Goal: Transaction & Acquisition: Purchase product/service

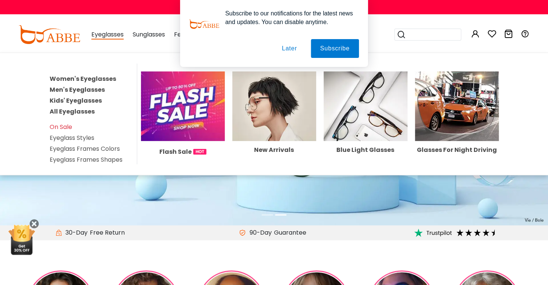
click at [87, 79] on link "Women's Eyeglasses" at bounding box center [83, 78] width 67 height 9
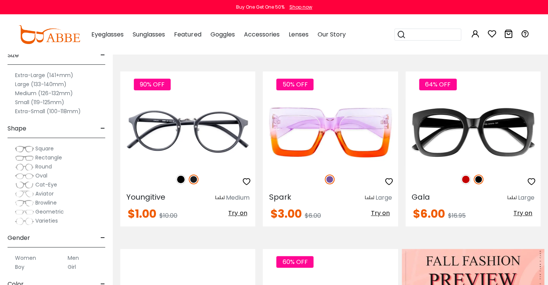
scroll to position [90, 0]
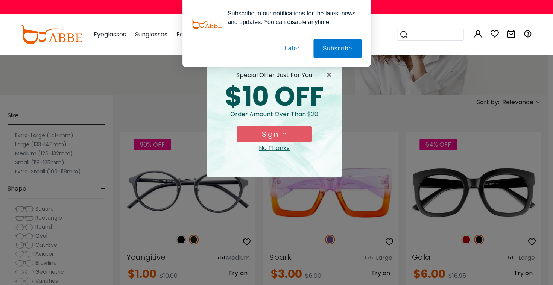
click at [262, 149] on div "No Thanks" at bounding box center [274, 148] width 123 height 9
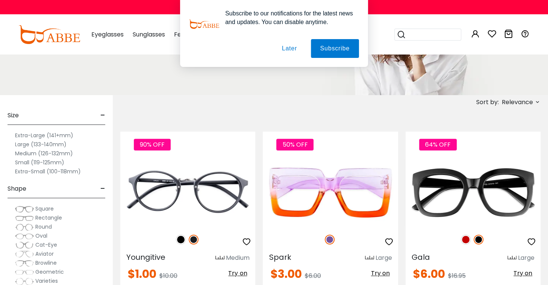
click at [38, 144] on label "Large (133-140mm)" at bounding box center [41, 144] width 52 height 9
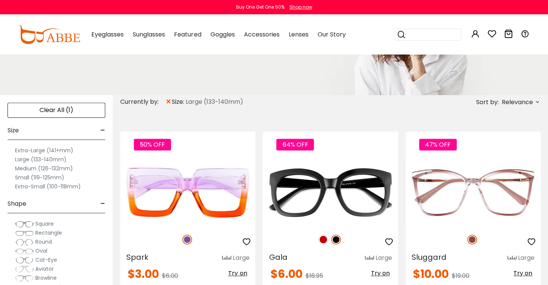
click at [26, 149] on label "Extra-Large (141+mm)" at bounding box center [44, 150] width 58 height 9
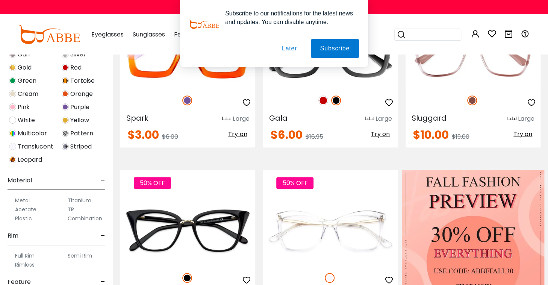
scroll to position [271, 0]
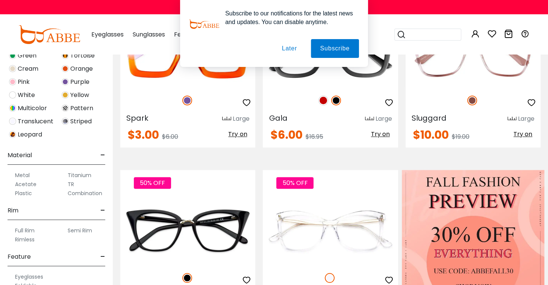
click at [23, 228] on label "Full Rim" at bounding box center [25, 230] width 20 height 9
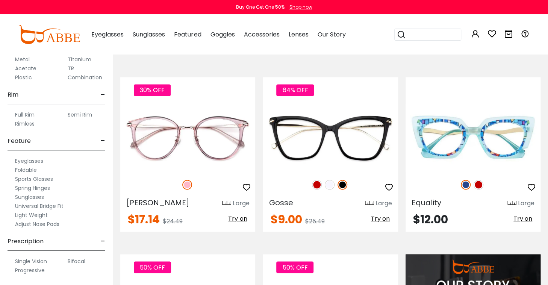
scroll to position [632, 0]
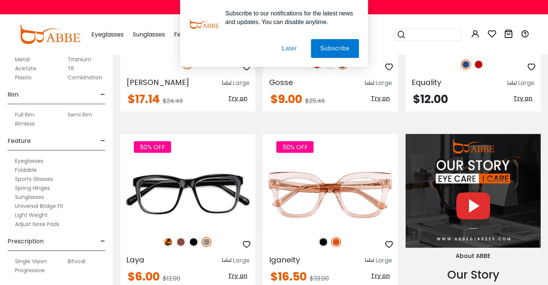
click at [35, 258] on label "Single Vision" at bounding box center [31, 261] width 32 height 9
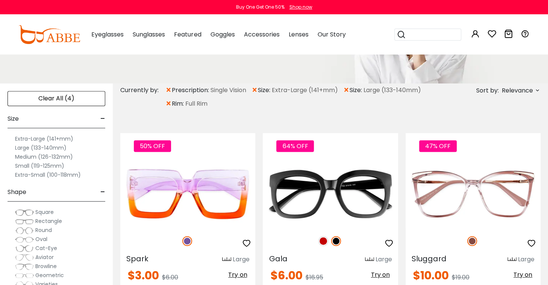
scroll to position [120, 0]
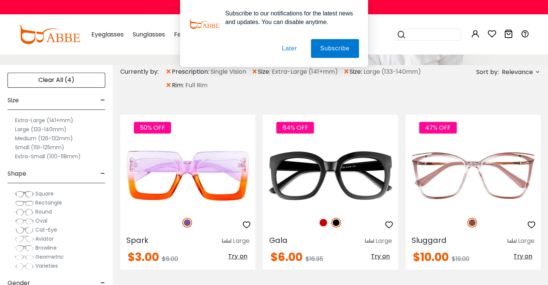
click at [292, 48] on button "Later" at bounding box center [290, 48] width 34 height 19
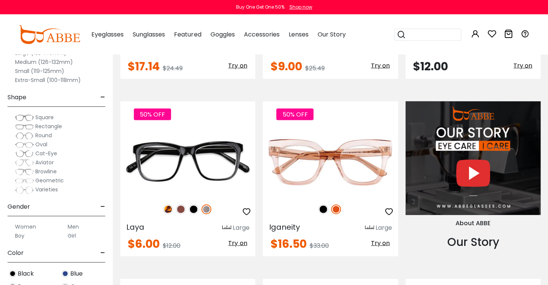
scroll to position [702, 0]
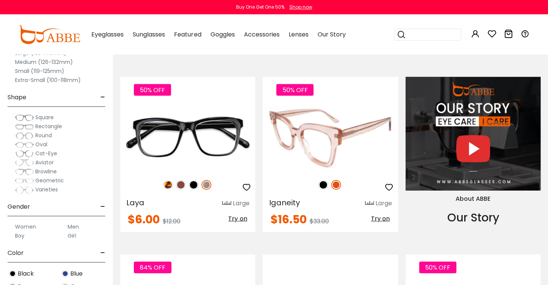
click at [324, 186] on img at bounding box center [324, 185] width 10 height 10
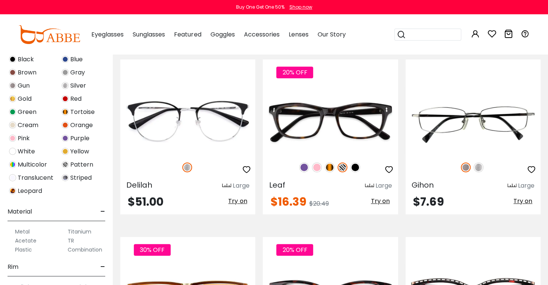
scroll to position [241, 0]
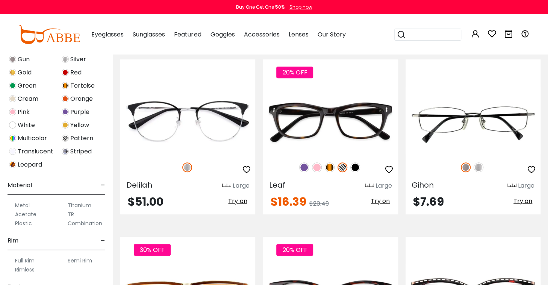
click at [23, 222] on label "Plastic" at bounding box center [23, 223] width 17 height 9
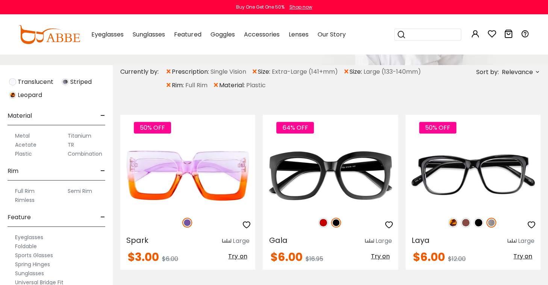
click at [26, 145] on label "Acetate" at bounding box center [25, 144] width 21 height 9
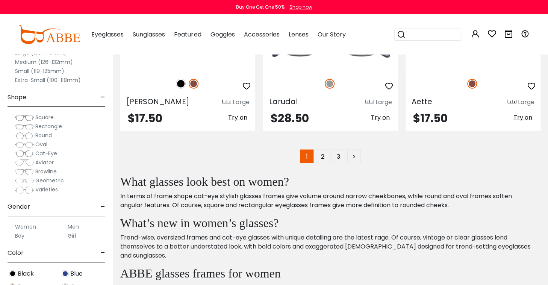
scroll to position [3551, 0]
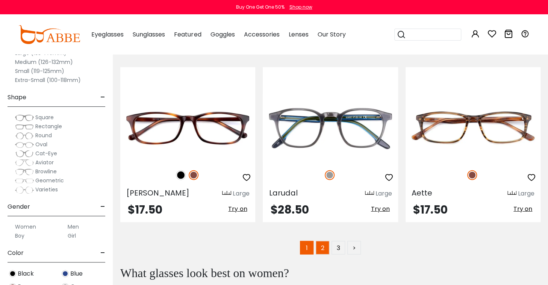
click at [324, 245] on link "2" at bounding box center [323, 248] width 14 height 14
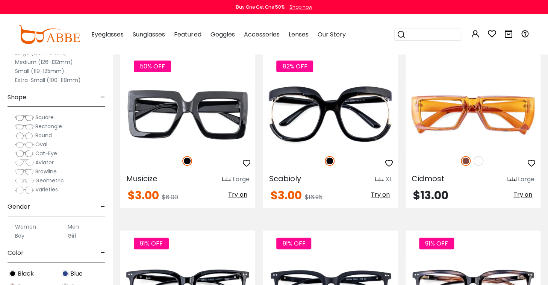
scroll to position [1428, 0]
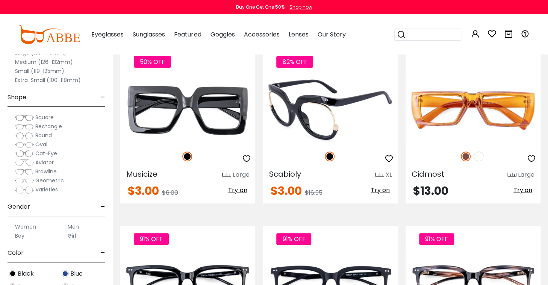
click at [357, 91] on img at bounding box center [330, 110] width 135 height 68
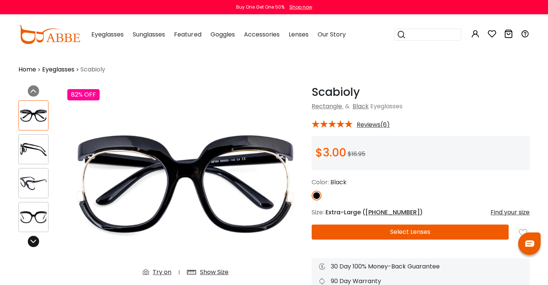
click at [36, 242] on icon at bounding box center [33, 241] width 6 height 6
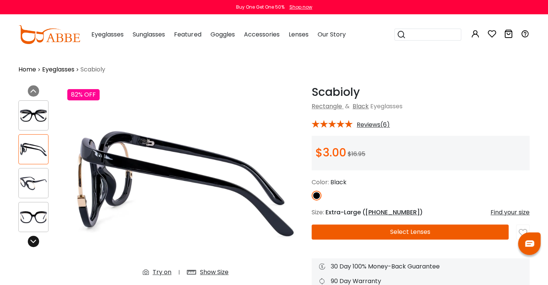
click at [32, 243] on icon at bounding box center [33, 241] width 6 height 6
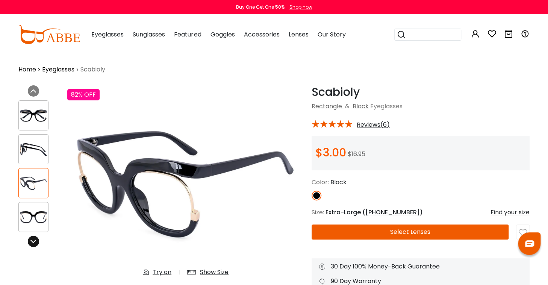
click at [34, 243] on icon at bounding box center [33, 241] width 6 height 6
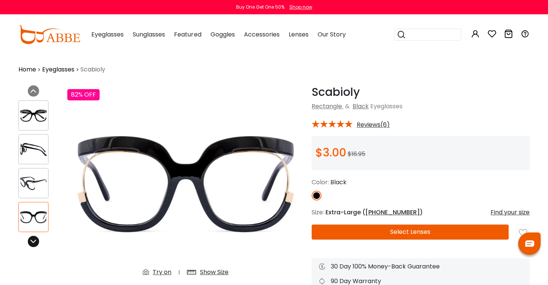
click at [33, 242] on icon at bounding box center [33, 241] width 6 height 6
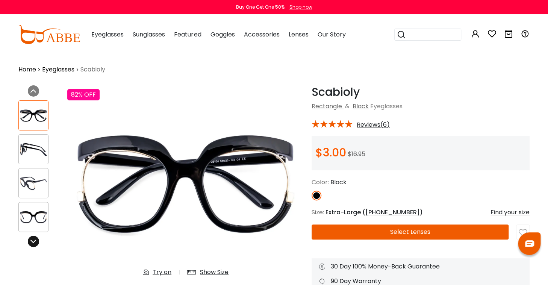
click at [33, 242] on icon at bounding box center [33, 241] width 6 height 6
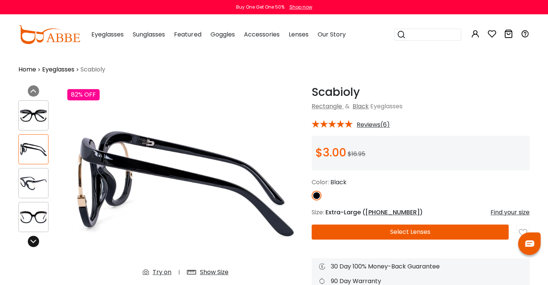
click at [33, 242] on icon at bounding box center [33, 241] width 6 height 6
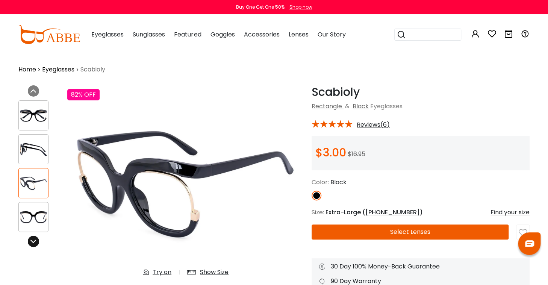
click at [33, 242] on icon at bounding box center [33, 241] width 6 height 6
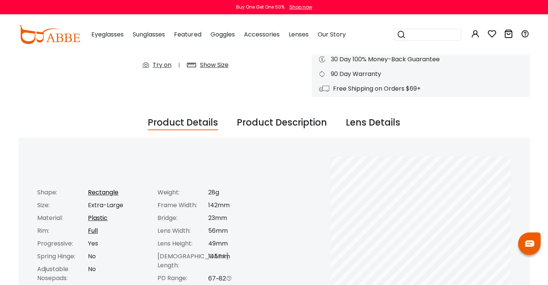
scroll to position [257, 0]
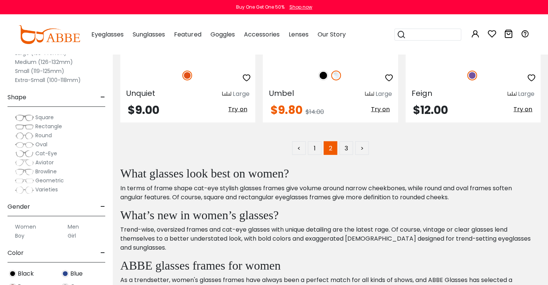
scroll to position [3835, 0]
